Goal: Task Accomplishment & Management: Manage account settings

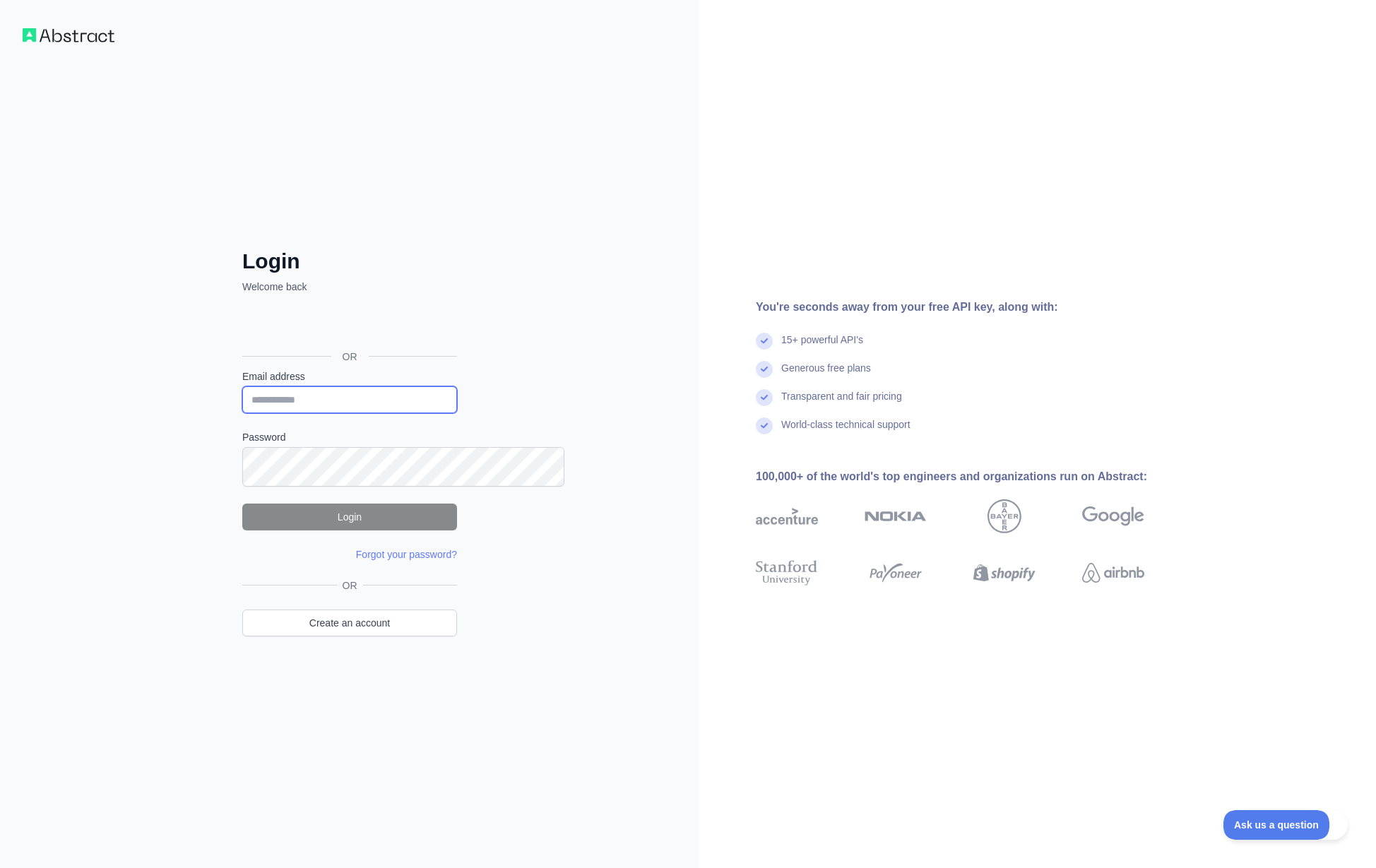
type input "**********"
click at [372, 530] on button "Login" at bounding box center [349, 516] width 215 height 27
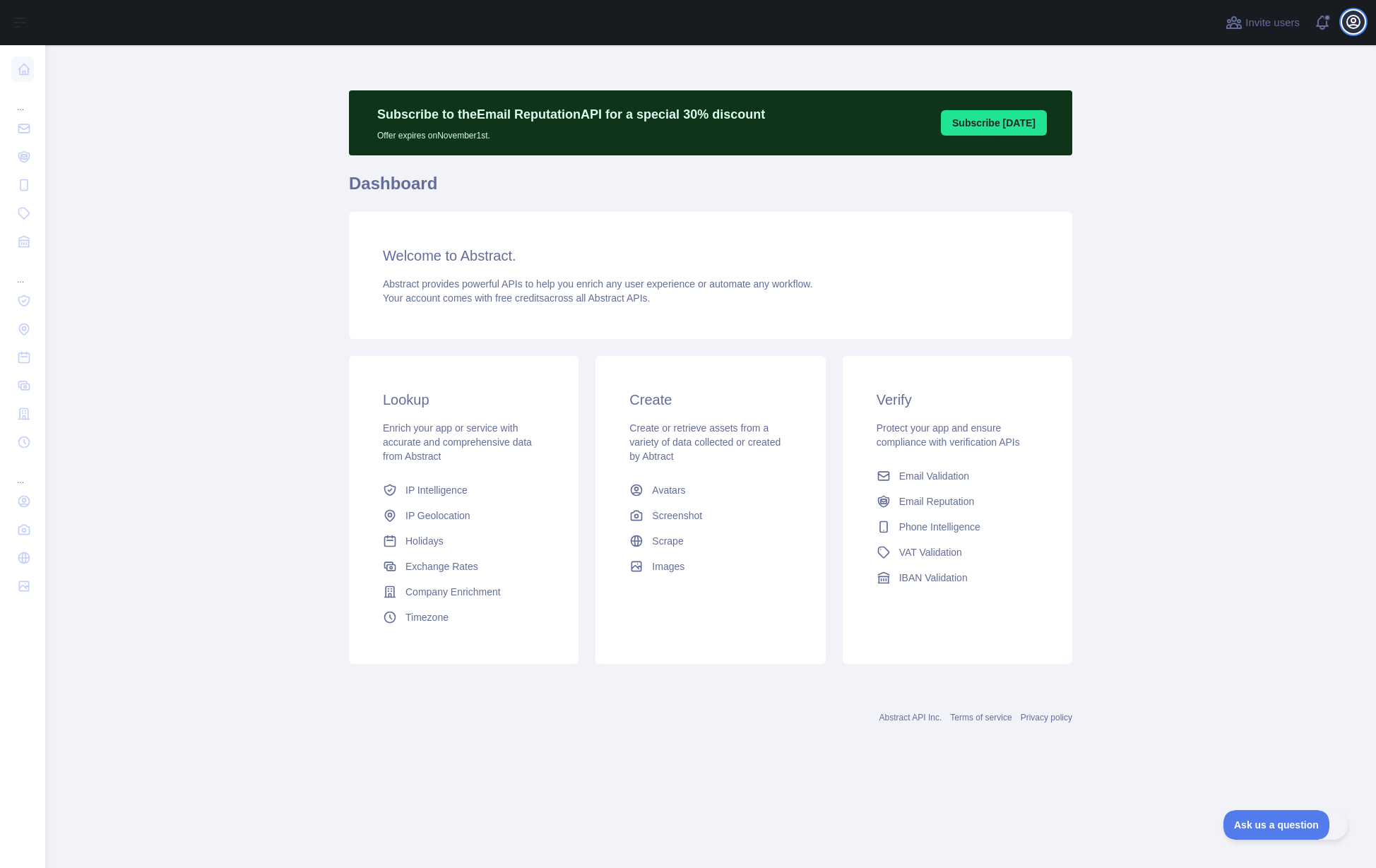
click at [1347, 31] on icon "button" at bounding box center [1353, 21] width 17 height 17
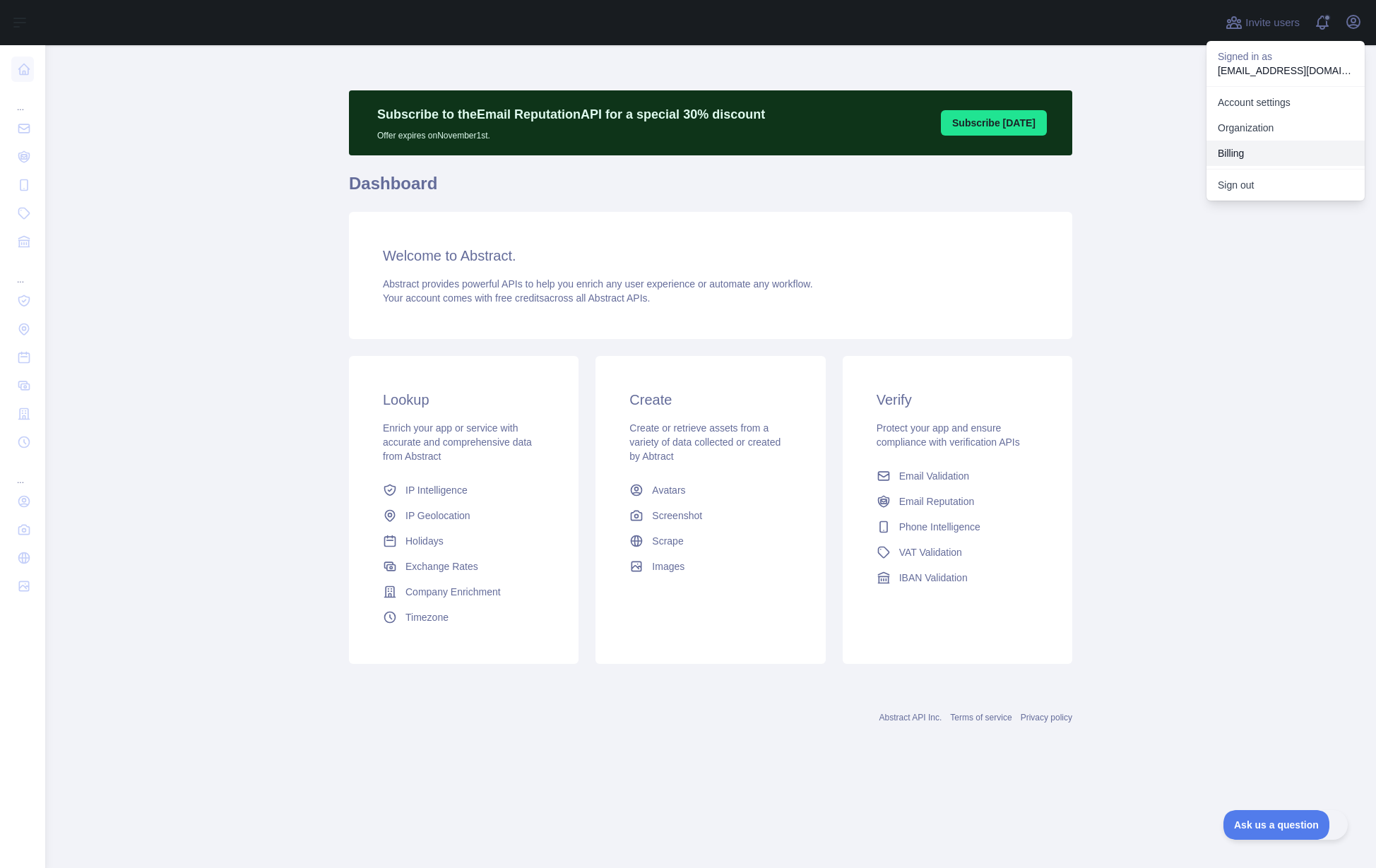
click at [1209, 166] on button "Billing" at bounding box center [1286, 153] width 158 height 25
